Goal: Transaction & Acquisition: Obtain resource

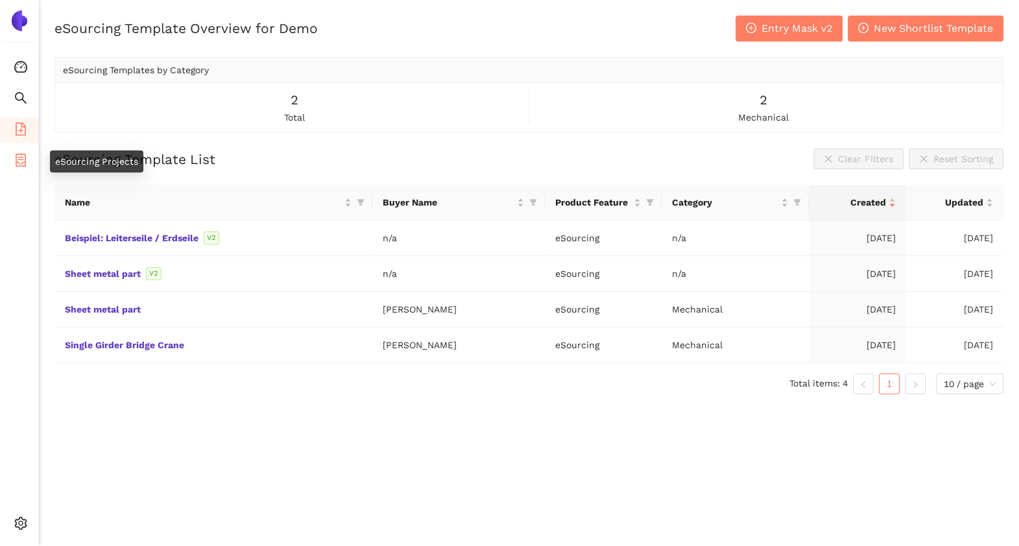
click at [14, 165] on icon "container" at bounding box center [20, 160] width 13 height 13
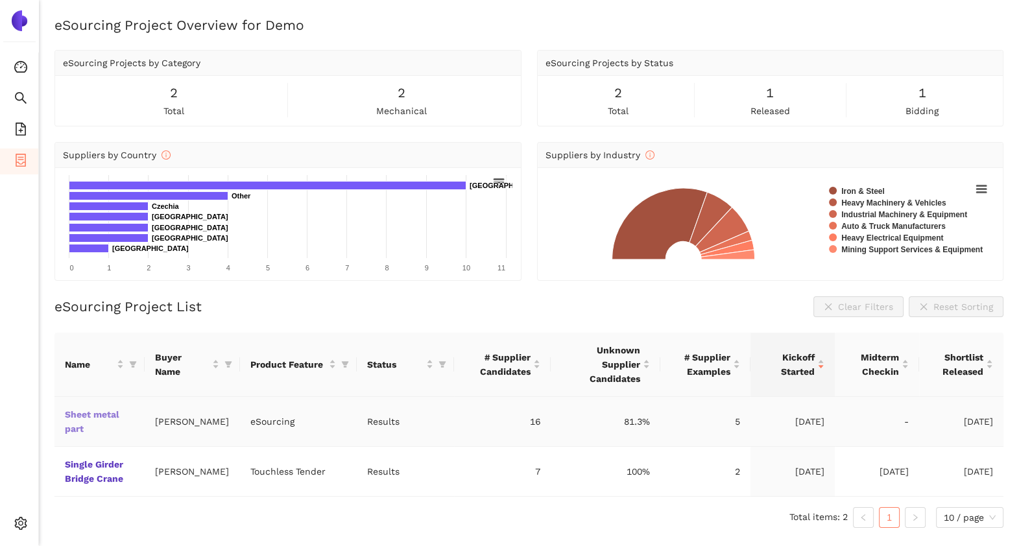
click at [0, 0] on link "Sheet metal part" at bounding box center [0, 0] width 0 height 0
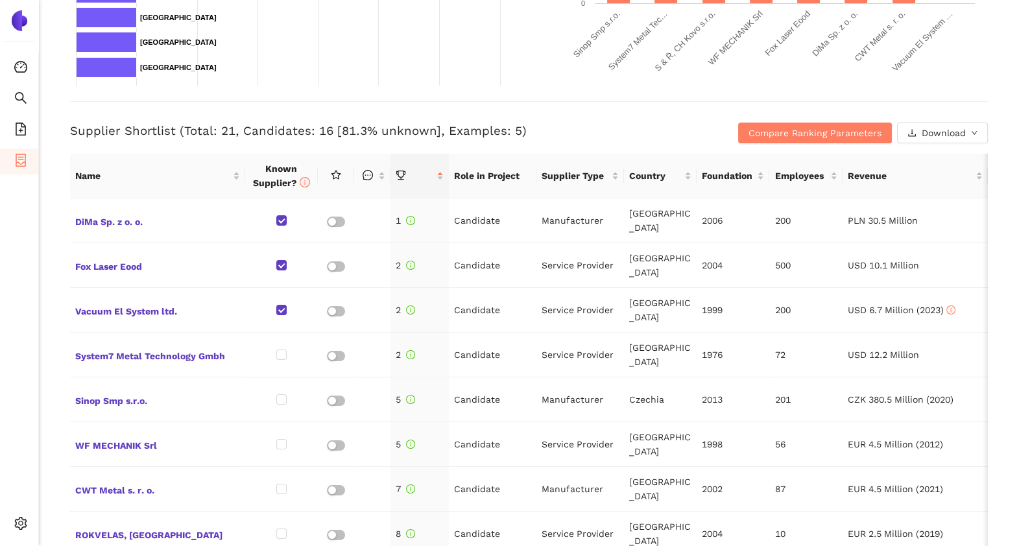
scroll to position [444, 0]
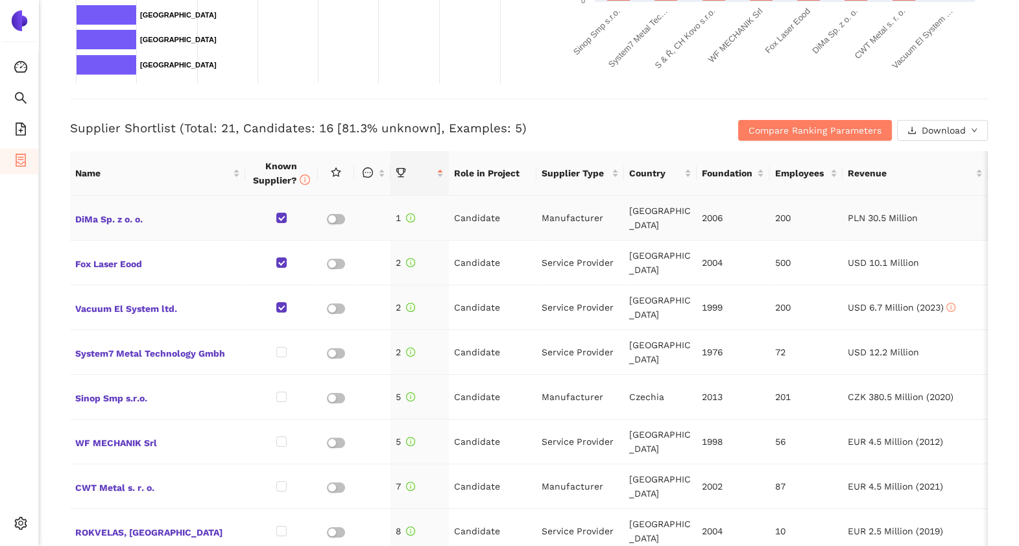
click at [415, 219] on td "1" at bounding box center [419, 218] width 58 height 45
click at [774, 132] on span "Compare Ranking Parameters" at bounding box center [814, 130] width 133 height 14
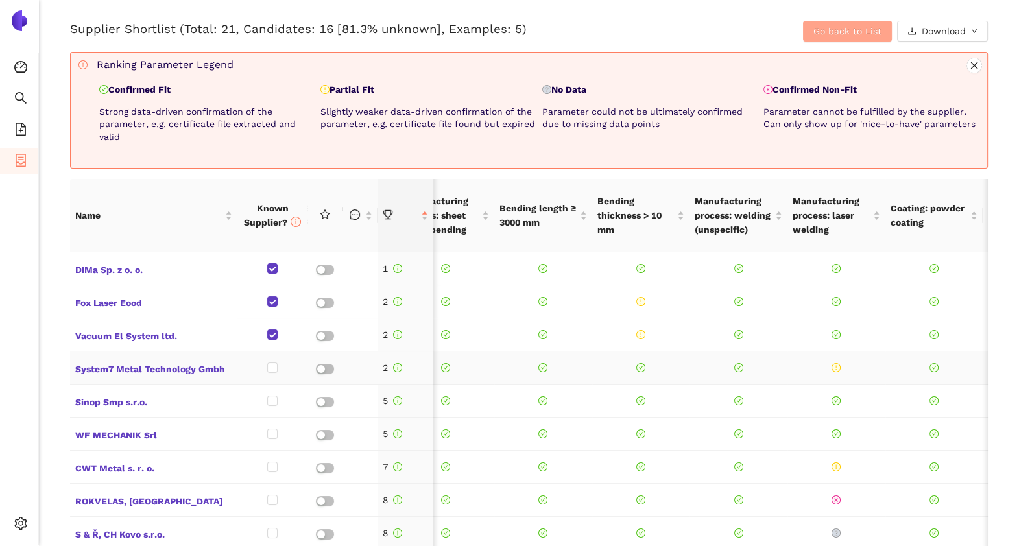
scroll to position [0, 23]
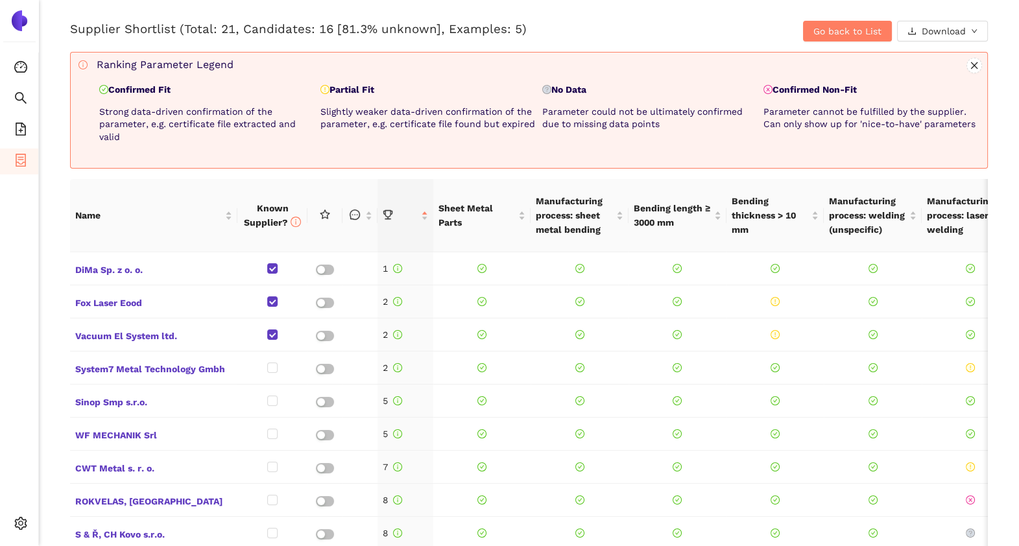
click at [143, 91] on p "Confirmed Fit" at bounding box center [207, 90] width 216 height 13
click at [356, 80] on div "Ranking Parameter Legend Confirmed Fit Strong data-driven confirmation of the p…" at bounding box center [539, 105] width 885 height 95
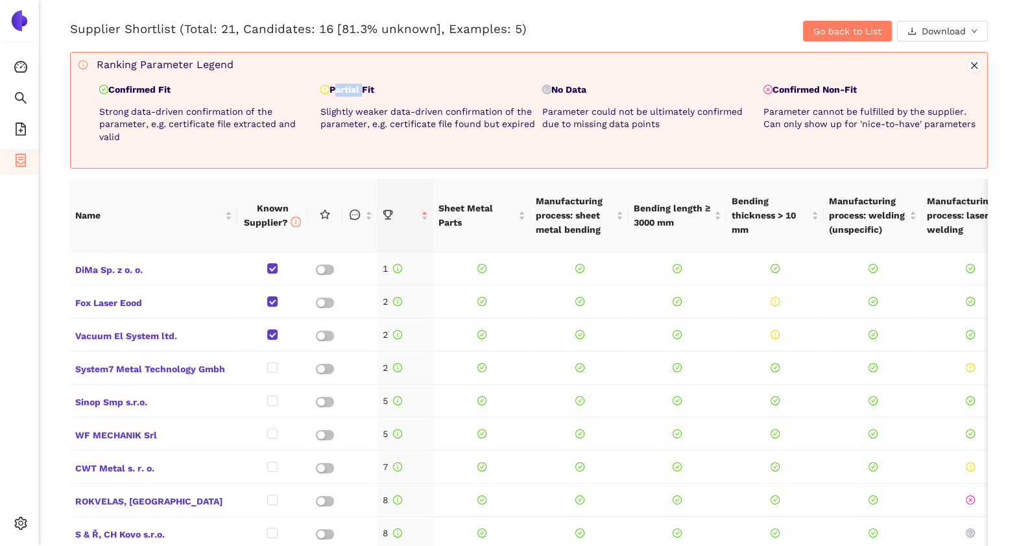
click at [356, 80] on div "Ranking Parameter Legend Confirmed Fit Strong data-driven confirmation of the p…" at bounding box center [539, 105] width 885 height 95
click at [562, 86] on p "No Data" at bounding box center [650, 90] width 216 height 13
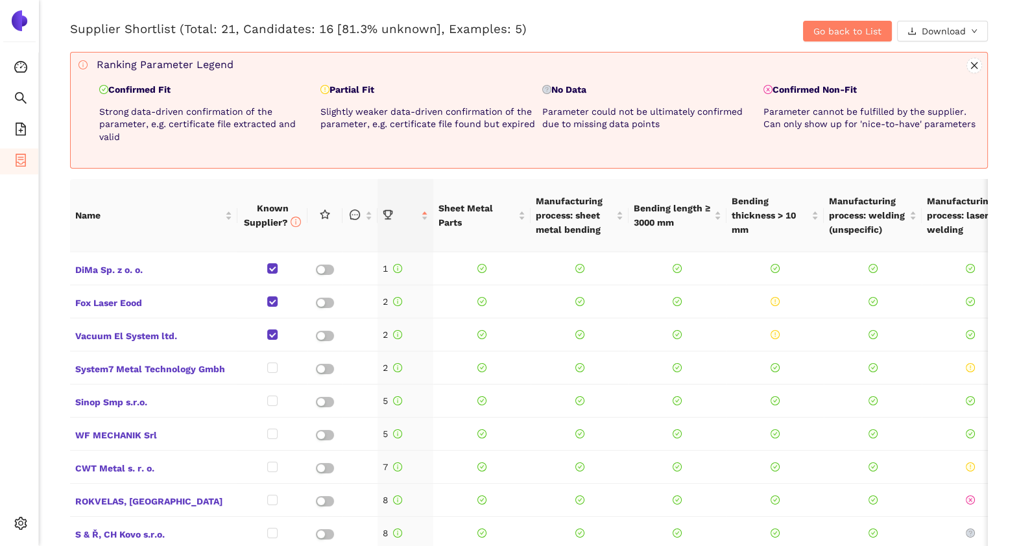
click at [780, 86] on p "Confirmed Non-Fit" at bounding box center [871, 90] width 216 height 13
click at [700, 90] on p "No Data" at bounding box center [650, 90] width 216 height 13
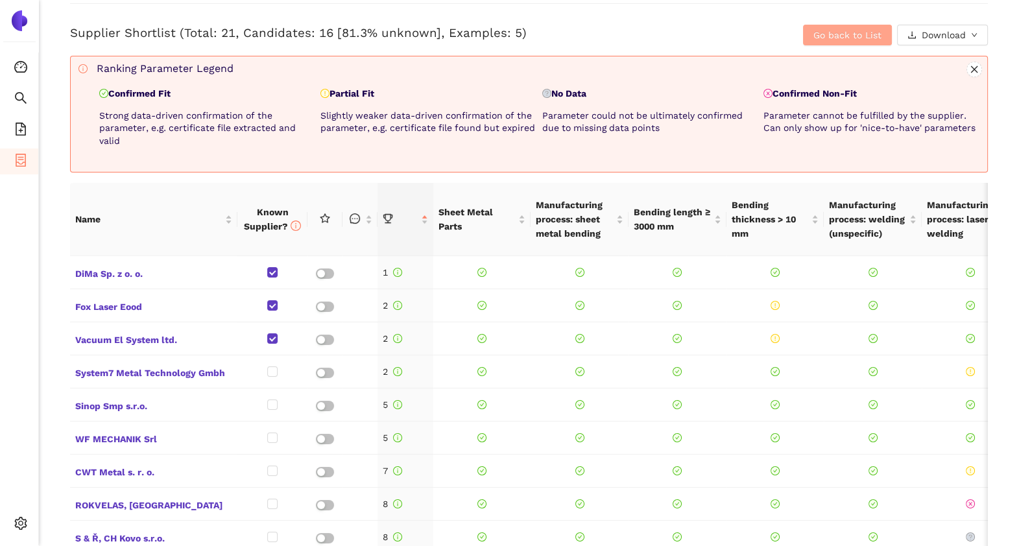
click at [826, 36] on span "Go back to List" at bounding box center [847, 35] width 68 height 14
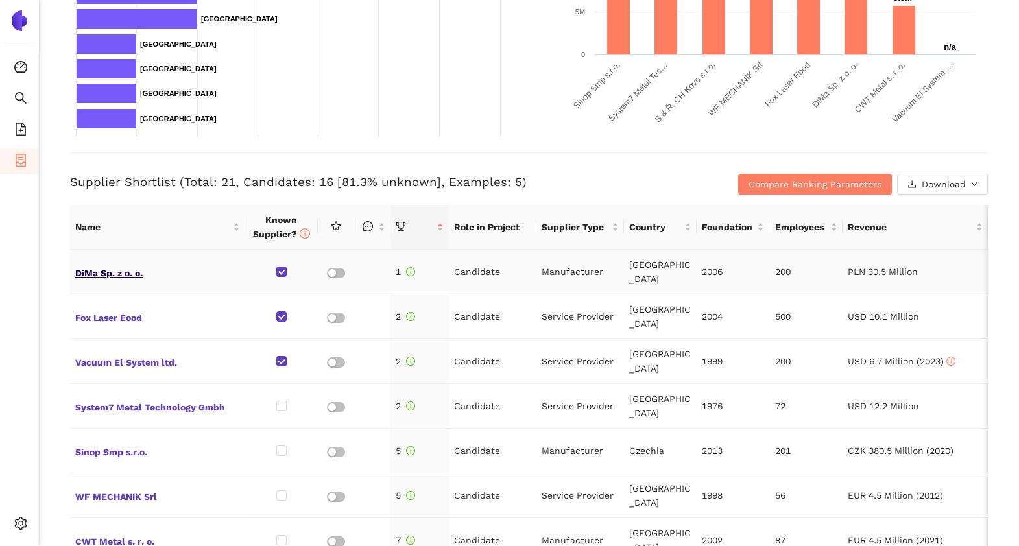
click at [104, 269] on span "DiMa Sp. z o. o." at bounding box center [157, 271] width 165 height 17
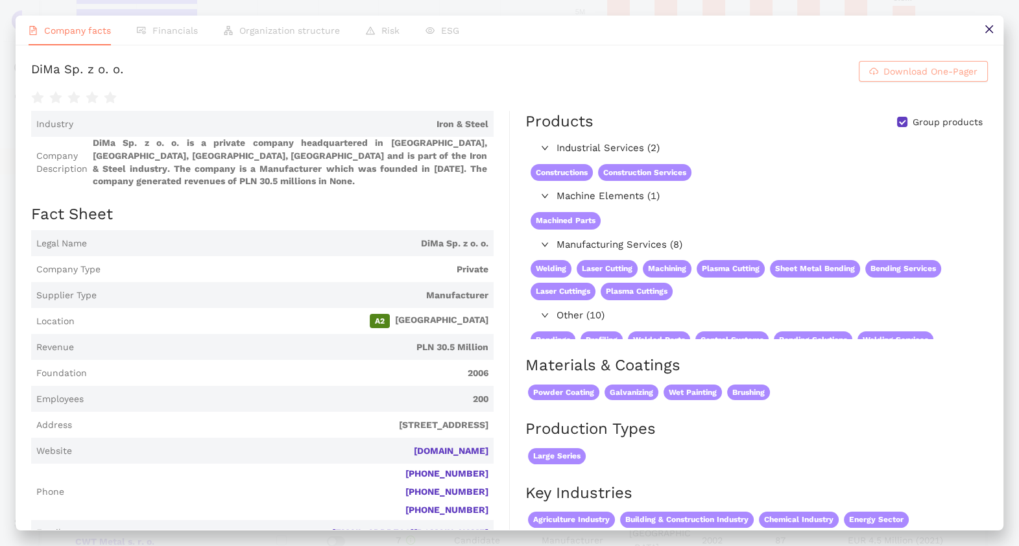
click at [868, 75] on button "Download One-Pager" at bounding box center [923, 71] width 129 height 21
click at [991, 30] on icon "close" at bounding box center [989, 29] width 10 height 10
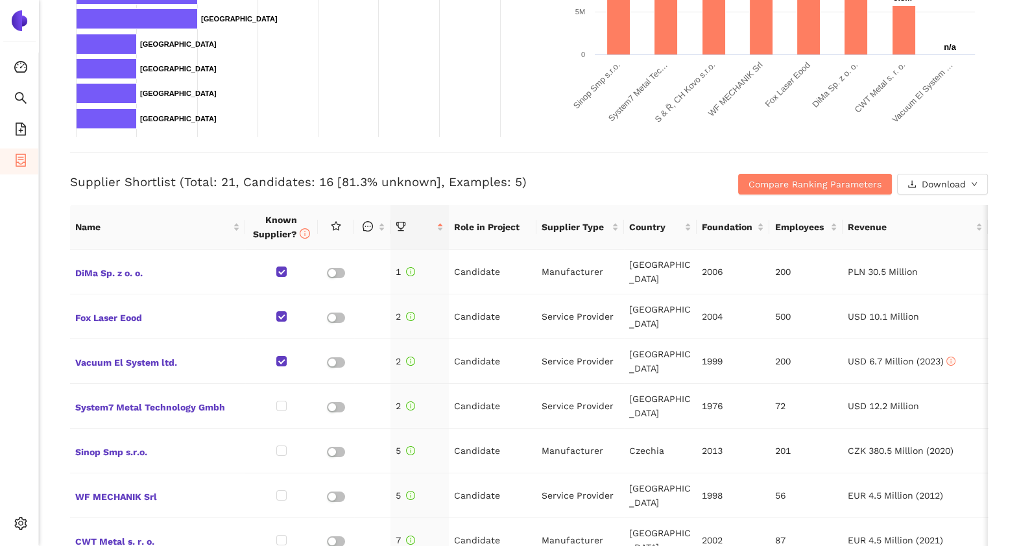
click at [23, 304] on ul "Consolidation Search eSourcing Templates eSourcing Projects Settings" at bounding box center [19, 299] width 39 height 493
